Goal: Information Seeking & Learning: Learn about a topic

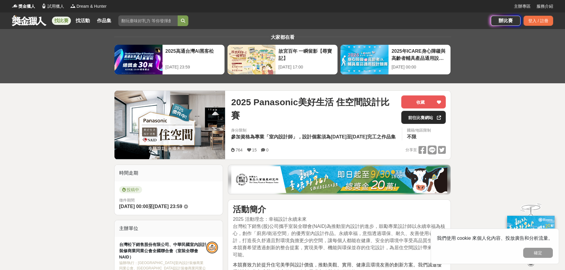
click at [422, 117] on link "前往比賽網站" at bounding box center [423, 117] width 44 height 13
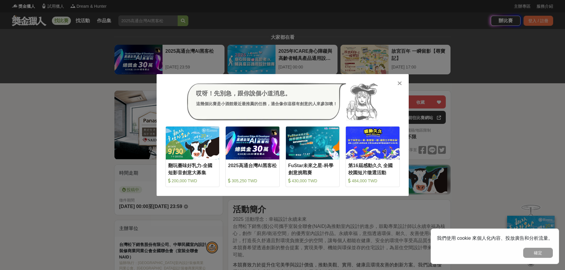
click at [532, 97] on div "哎呀！先別急，跟你說個小道消息。 這幾個比賽是小酒館最近最推薦的任務，適合像你這樣有創意的人來參加噢！ 收藏 翻玩臺味好乳力-全國短影音創意大募集 200,0…" at bounding box center [282, 135] width 565 height 270
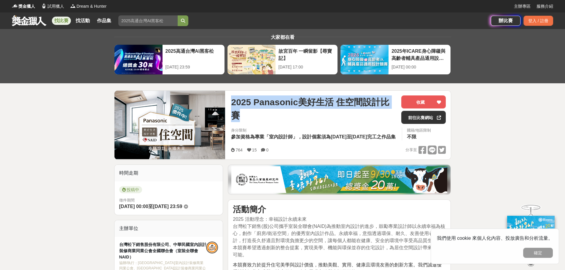
drag, startPoint x: 232, startPoint y: 102, endPoint x: 390, endPoint y: 109, distance: 158.0
click at [390, 109] on span "2025 Panasonic美好生活 住空間設計比賽" at bounding box center [314, 109] width 166 height 27
copy span "2025 Panasonic美好生活 住空間設計比賽"
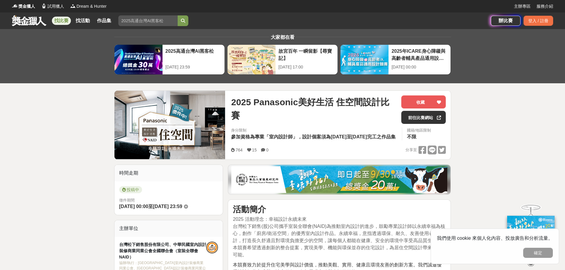
click at [338, 137] on span "參加資格為專業「室內設計師」，設計個案須為[DATE]至[DATE]完工之作品集" at bounding box center [313, 136] width 164 height 5
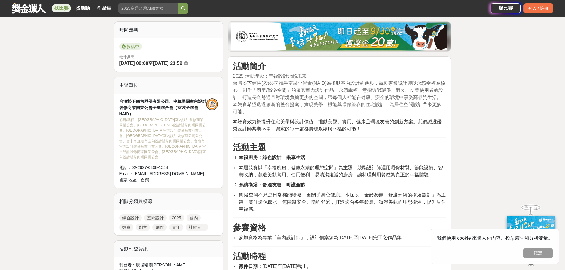
scroll to position [59, 0]
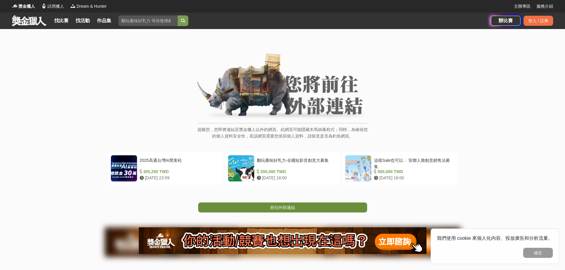
click at [287, 210] on span "前往外部連結" at bounding box center [282, 207] width 25 height 5
